Goal: Transaction & Acquisition: Purchase product/service

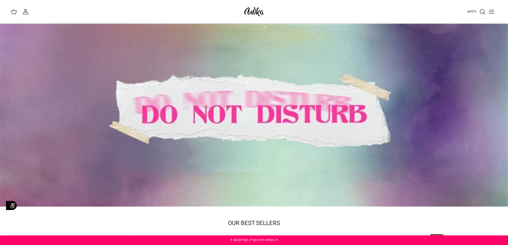
drag, startPoint x: 315, startPoint y: 120, endPoint x: 308, endPoint y: 130, distance: 12.3
click at [310, 128] on div at bounding box center [254, 115] width 508 height 183
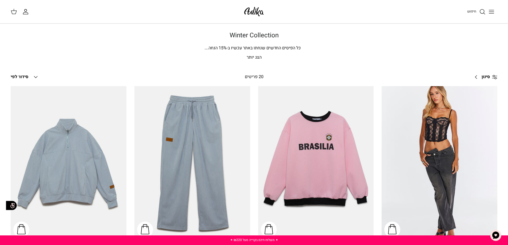
click at [482, 77] on span "סינון" at bounding box center [485, 77] width 8 height 7
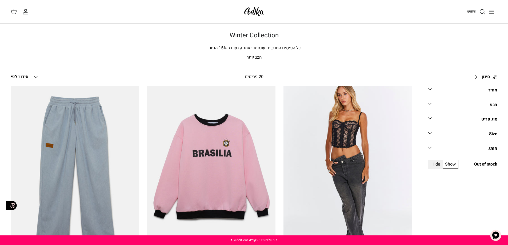
click at [490, 132] on div "Size" at bounding box center [493, 134] width 8 height 7
click at [453, 153] on span "L" at bounding box center [452, 152] width 2 height 5
click at [454, 150] on input "L" at bounding box center [453, 150] width 1 height 1
checkbox input "true"
radio input "true"
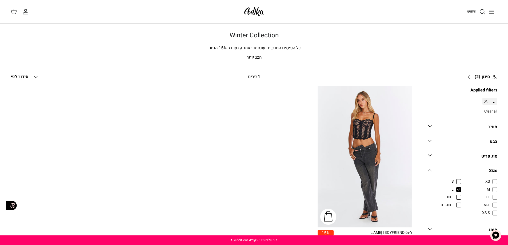
scroll to position [47, 0]
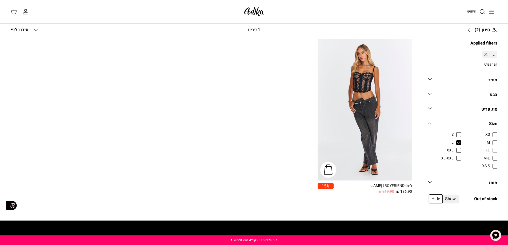
click at [493, 147] on div "XS S M L XL XXL M-L XL-XXL XS-S" at bounding box center [462, 154] width 69 height 45
click at [490, 144] on span "M" at bounding box center [487, 142] width 3 height 5
click at [490, 140] on input "M" at bounding box center [490, 139] width 1 height 1
checkbox input "true"
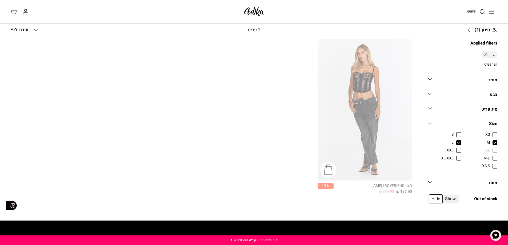
click at [453, 142] on span "L" at bounding box center [452, 142] width 2 height 5
click at [454, 140] on input "L" at bounding box center [453, 139] width 1 height 1
checkbox input "false"
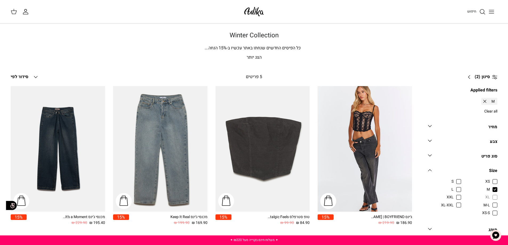
scroll to position [47, 0]
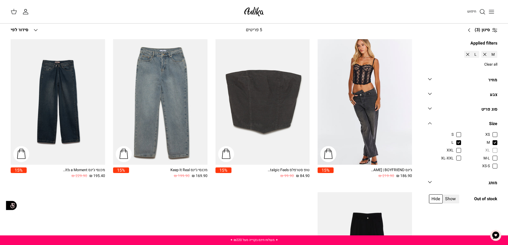
click at [250, 15] on img at bounding box center [254, 11] width 23 height 13
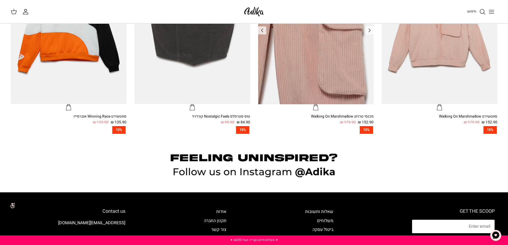
scroll to position [560, 0]
